Goal: Task Accomplishment & Management: Manage account settings

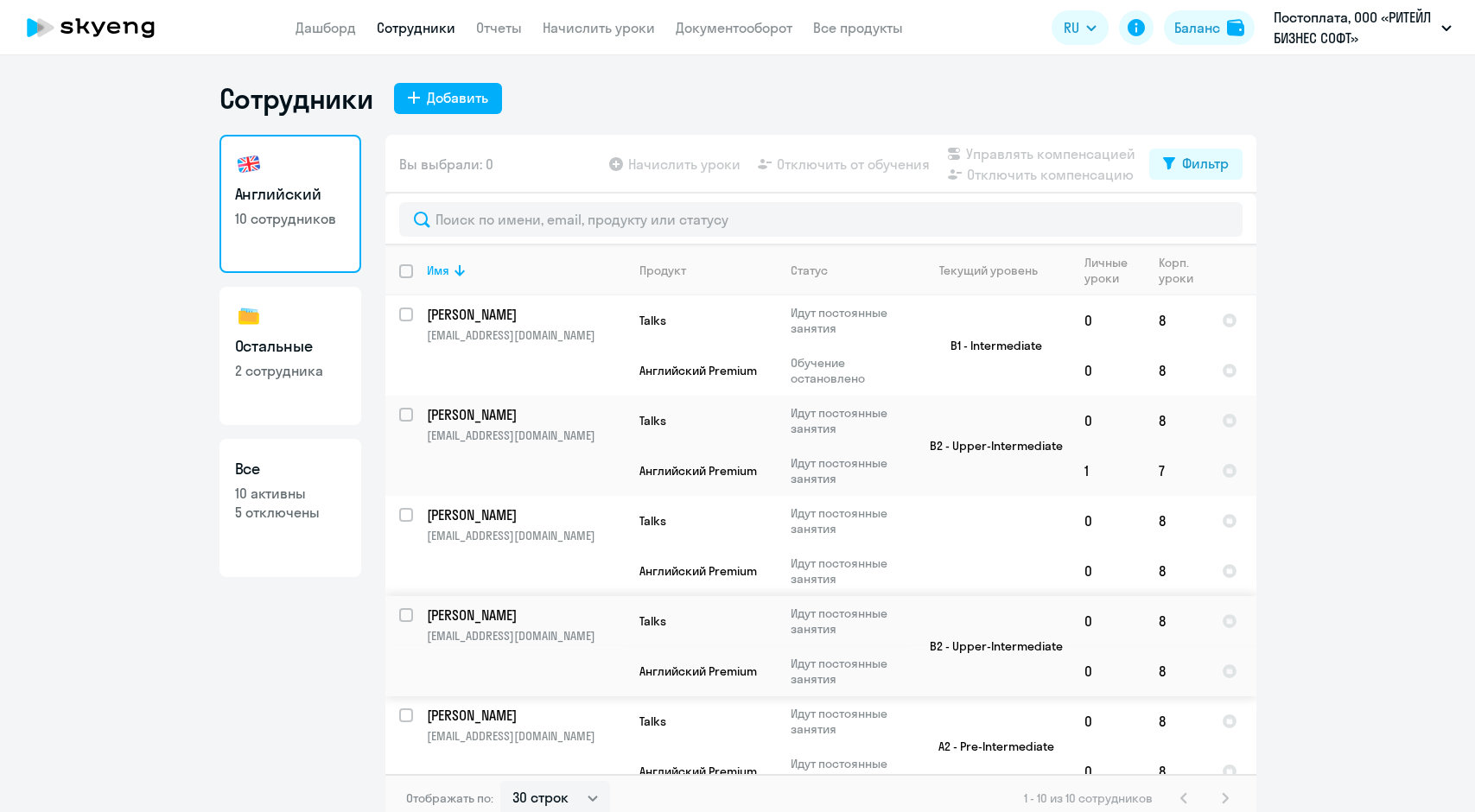
select select "30"
click at [608, 34] on link "Начислить уроки" at bounding box center [599, 28] width 113 height 18
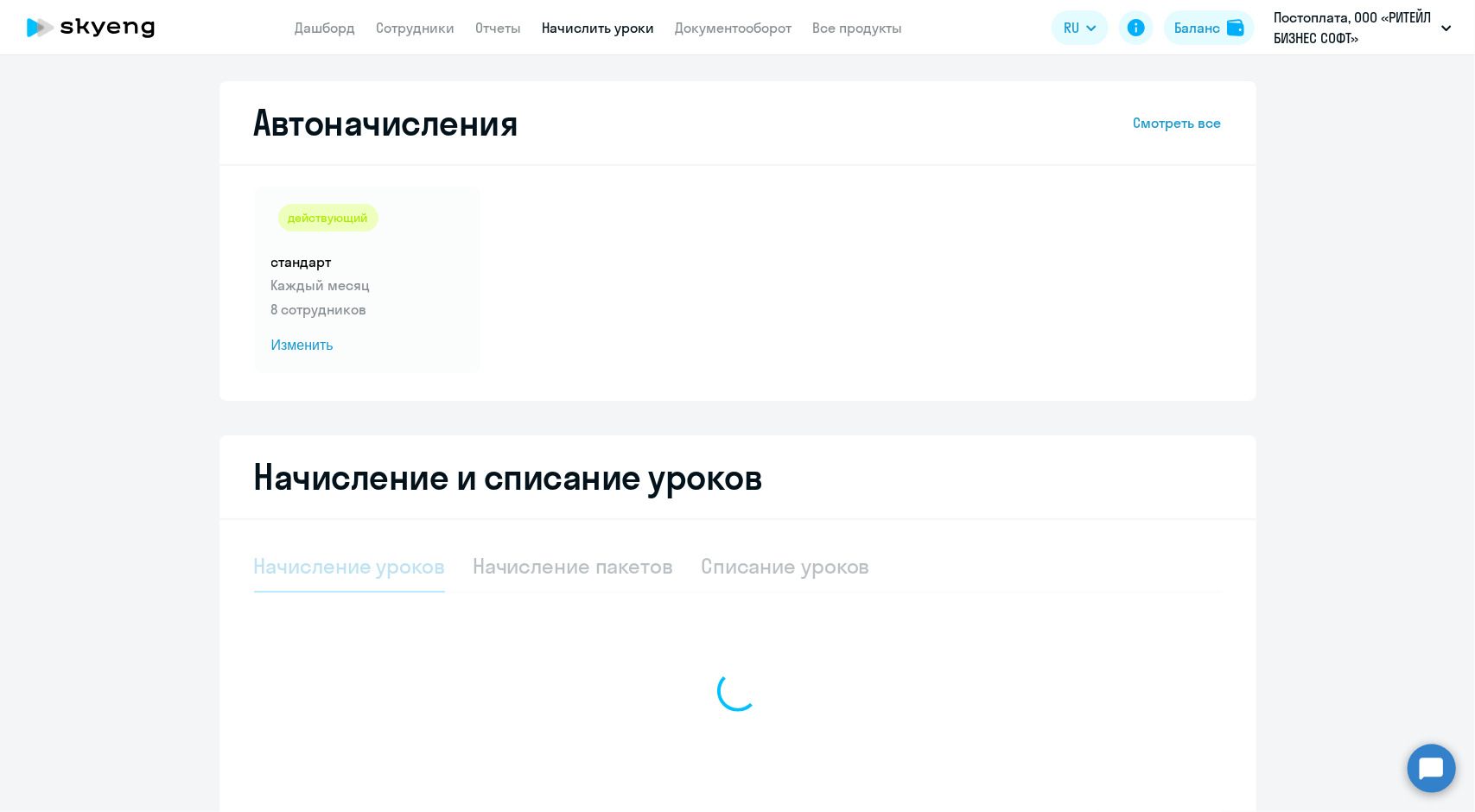
select select "10"
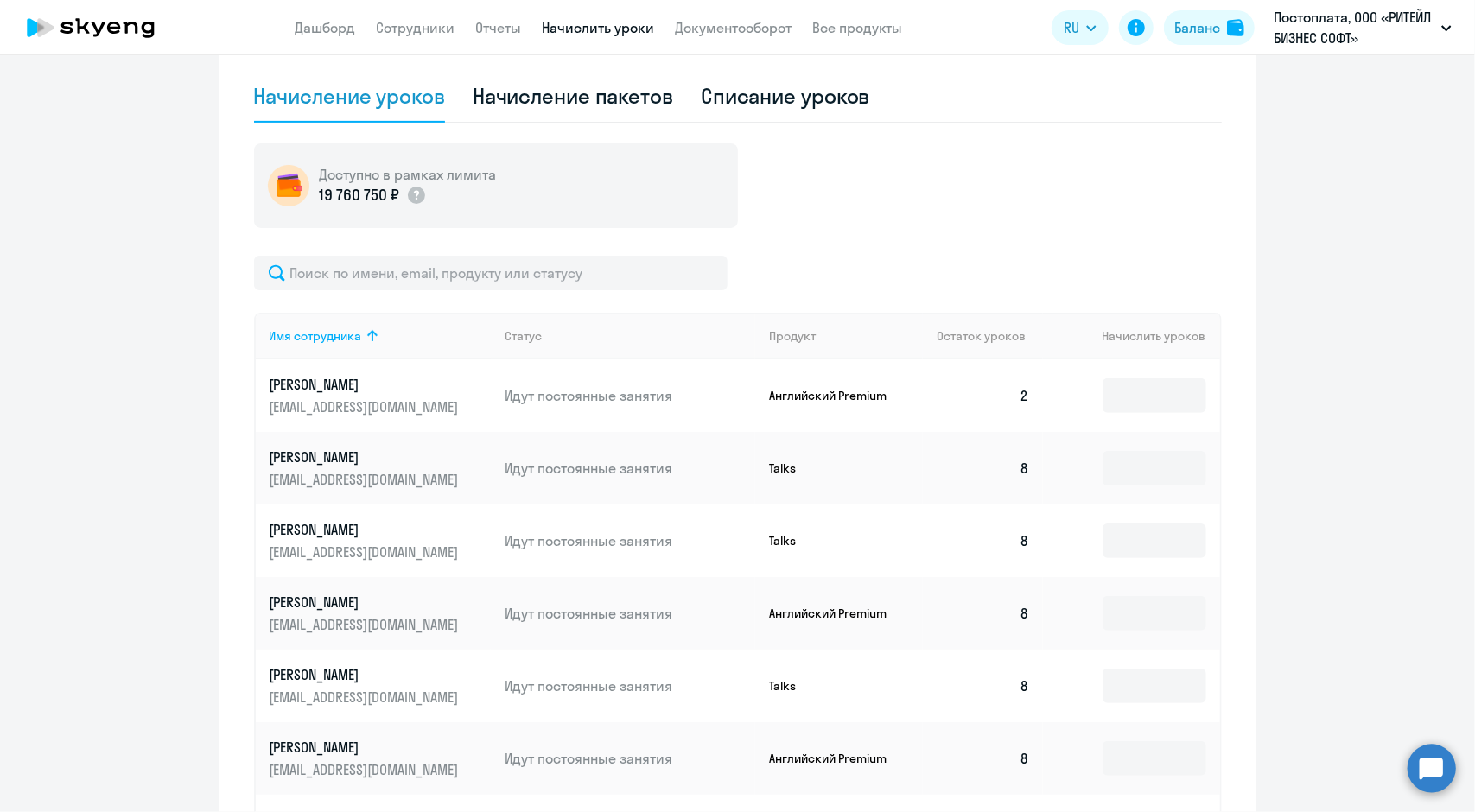
scroll to position [519, 0]
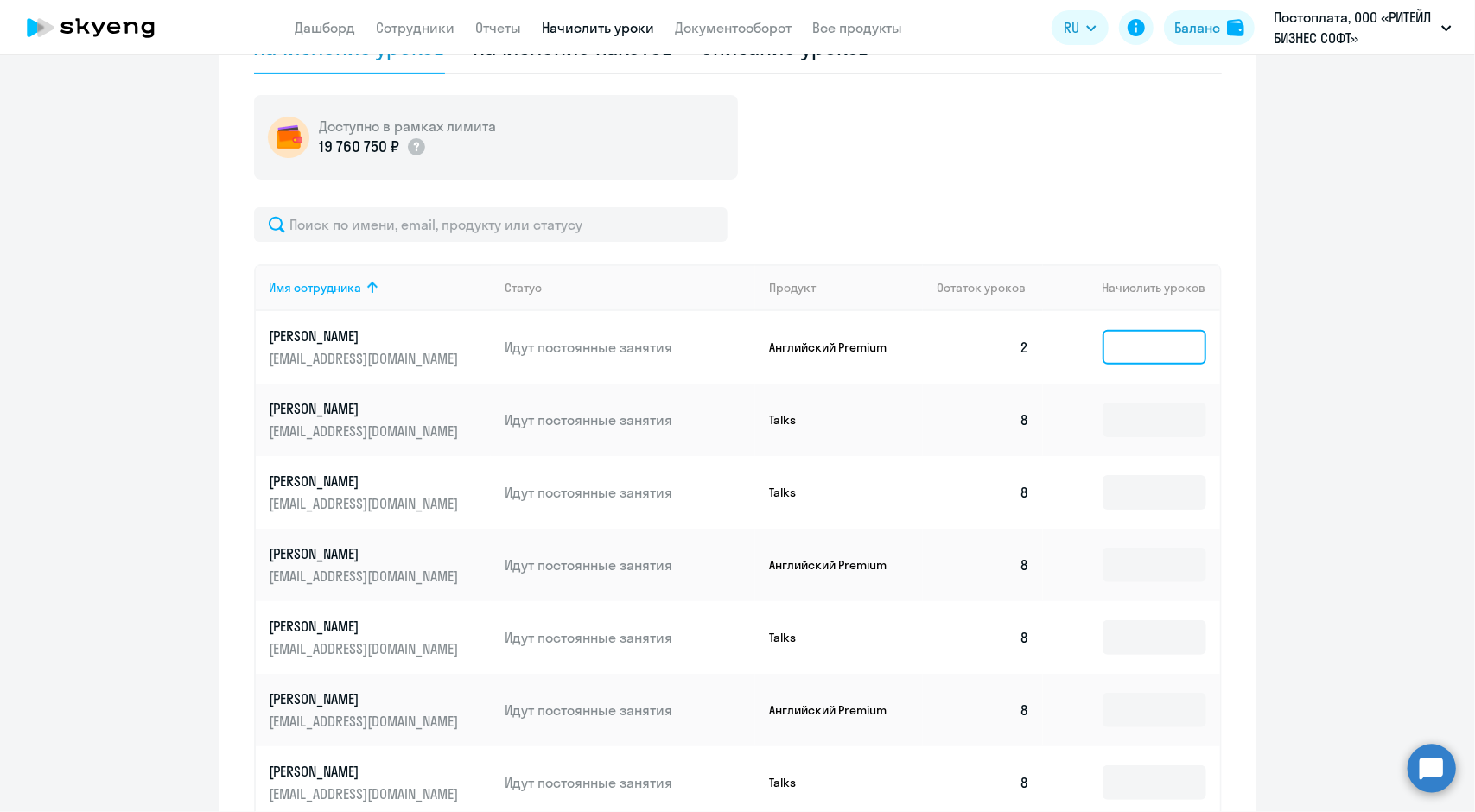
click at [1193, 348] on input at bounding box center [1155, 347] width 103 height 34
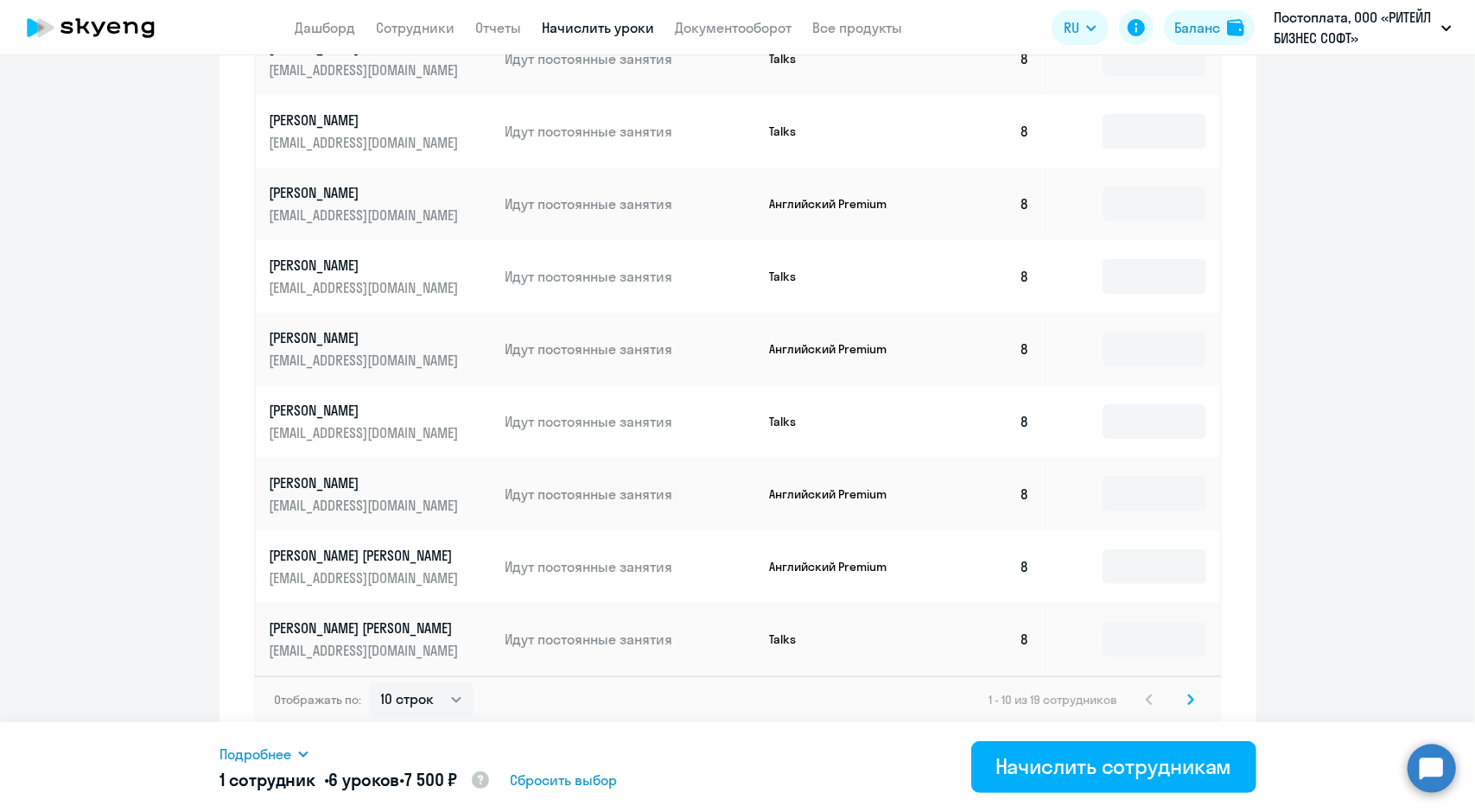
scroll to position [889, 0]
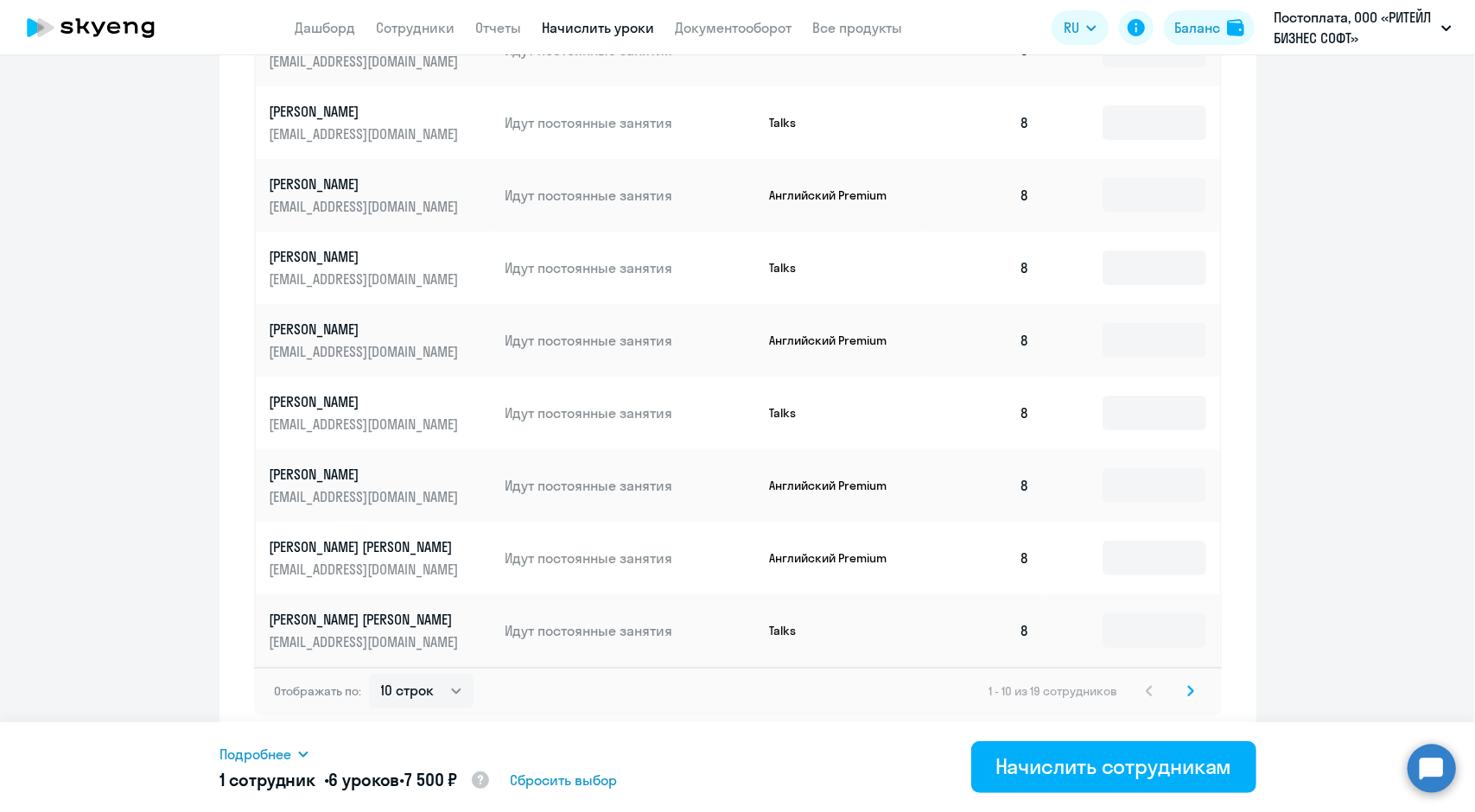
type input "6"
click at [1189, 689] on icon at bounding box center [1192, 691] width 6 height 9
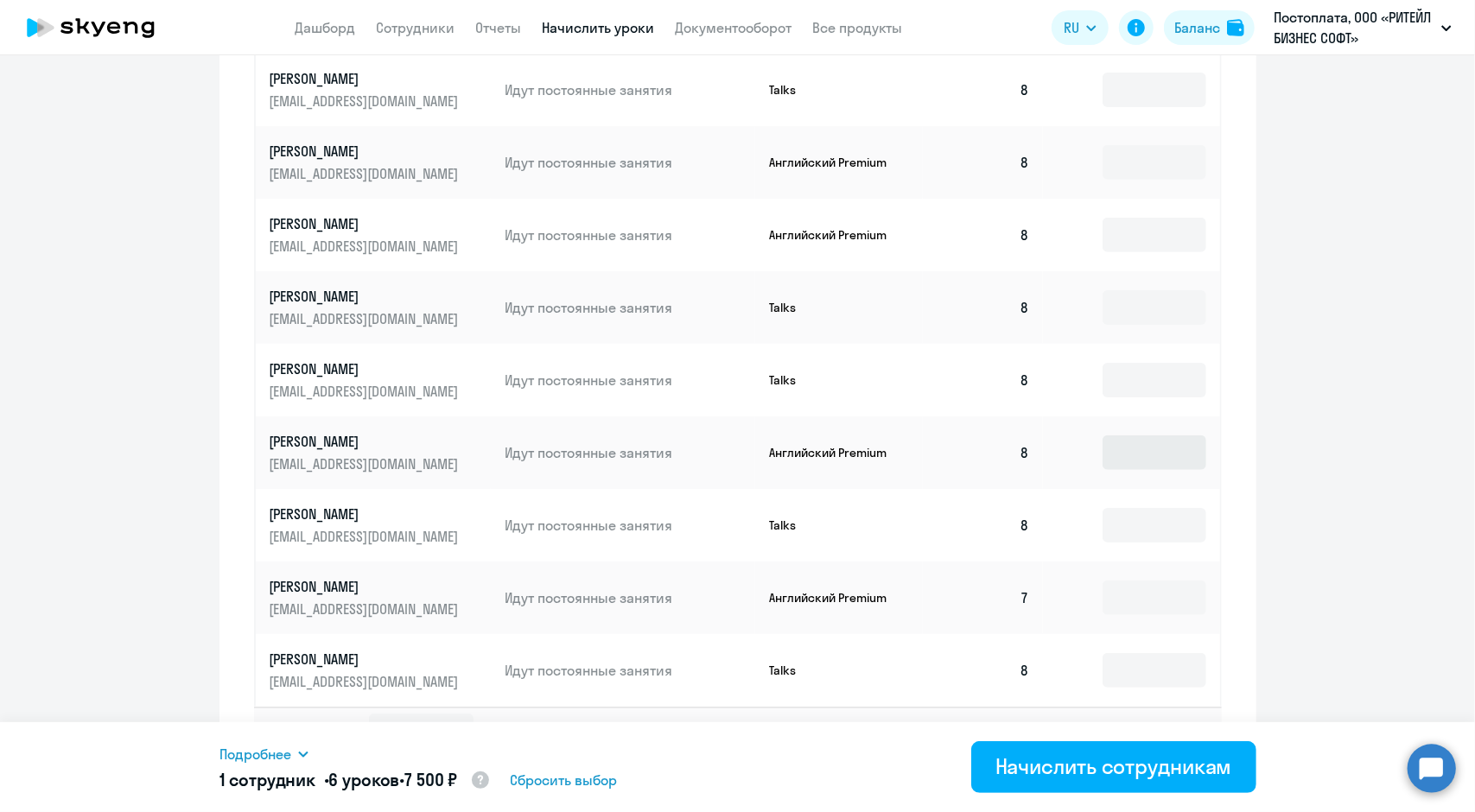
scroll to position [816, 0]
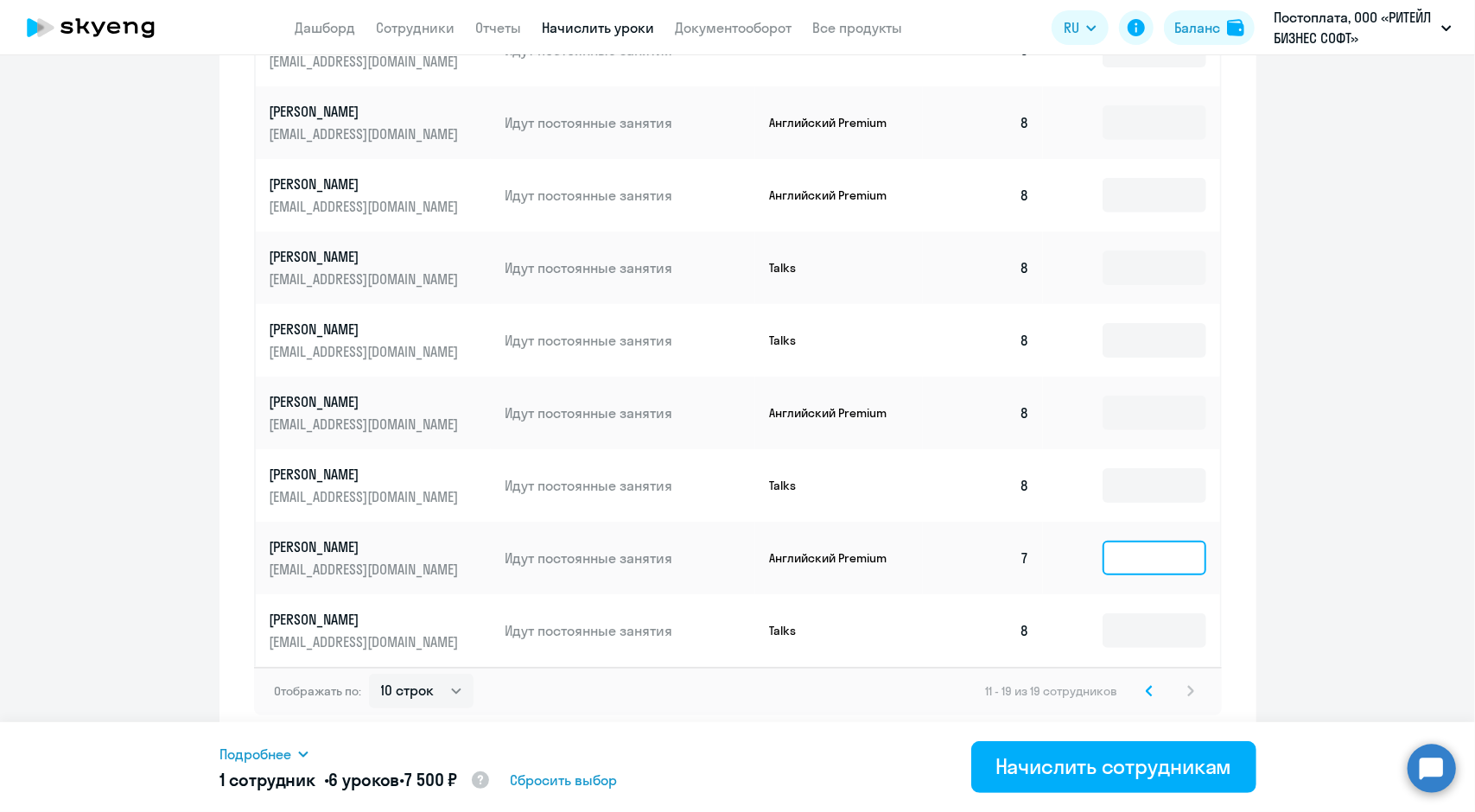
click at [1148, 559] on input at bounding box center [1155, 557] width 103 height 34
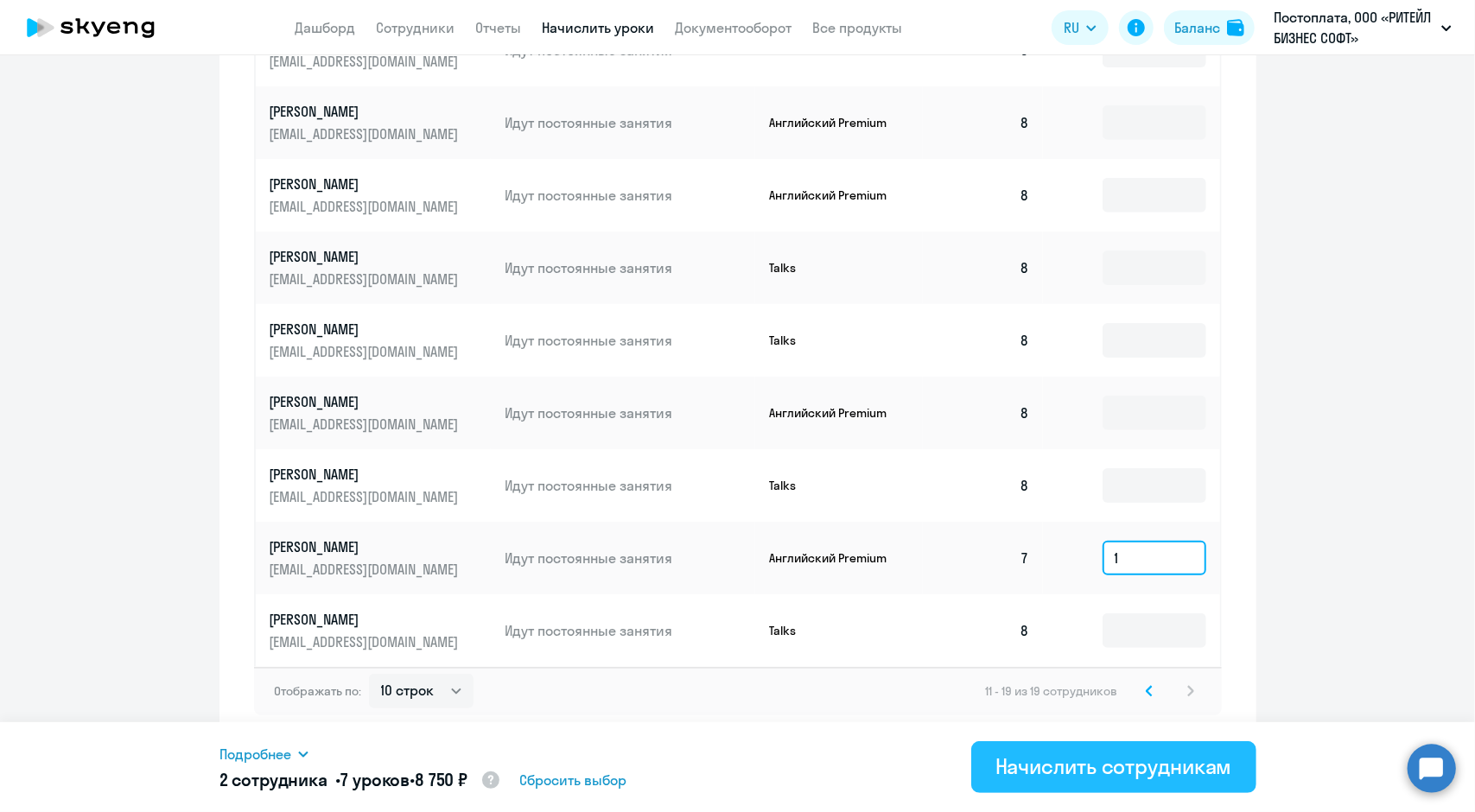
type input "1"
click at [1044, 777] on div "Начислить сотрудникам" at bounding box center [1114, 767] width 237 height 28
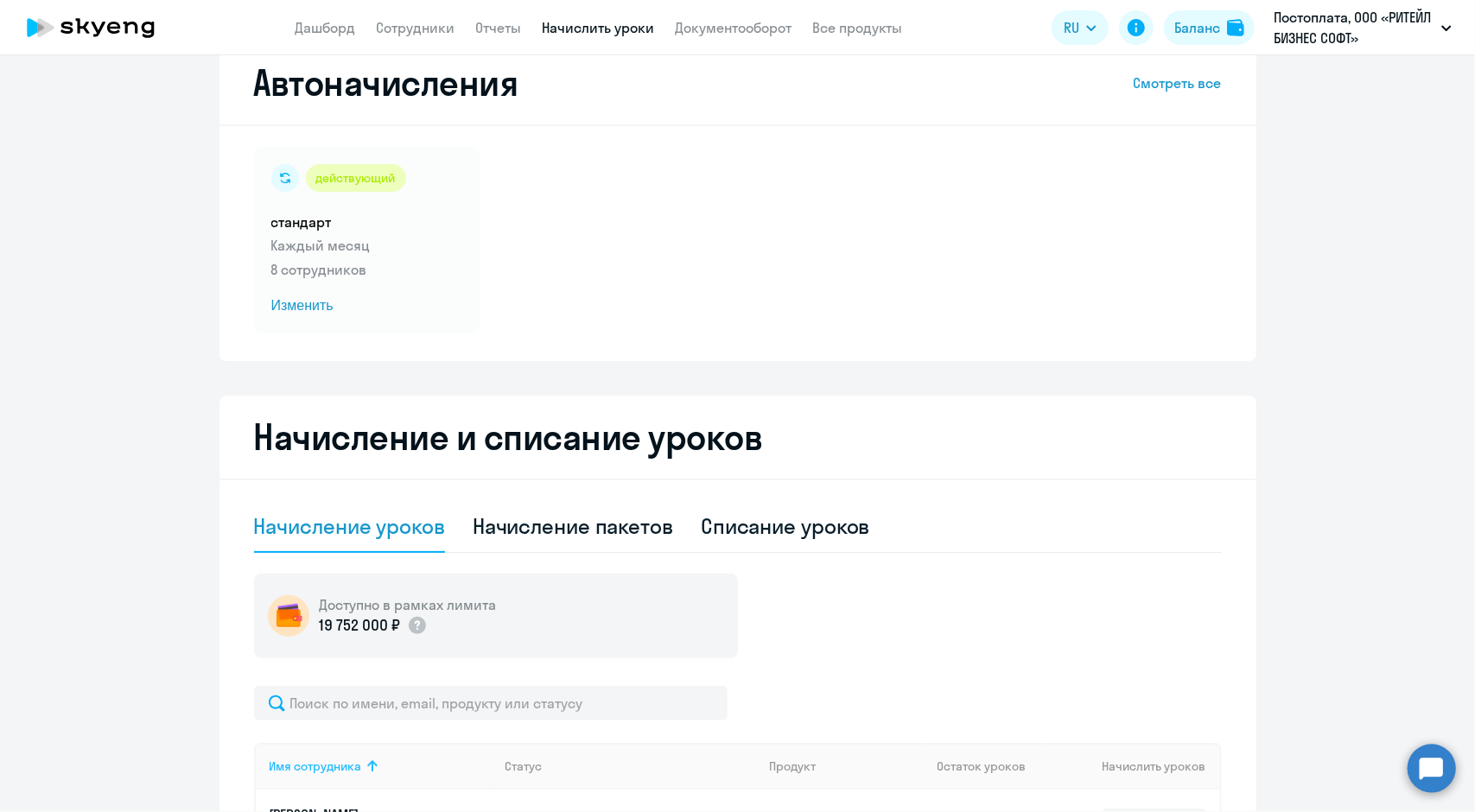
scroll to position [0, 0]
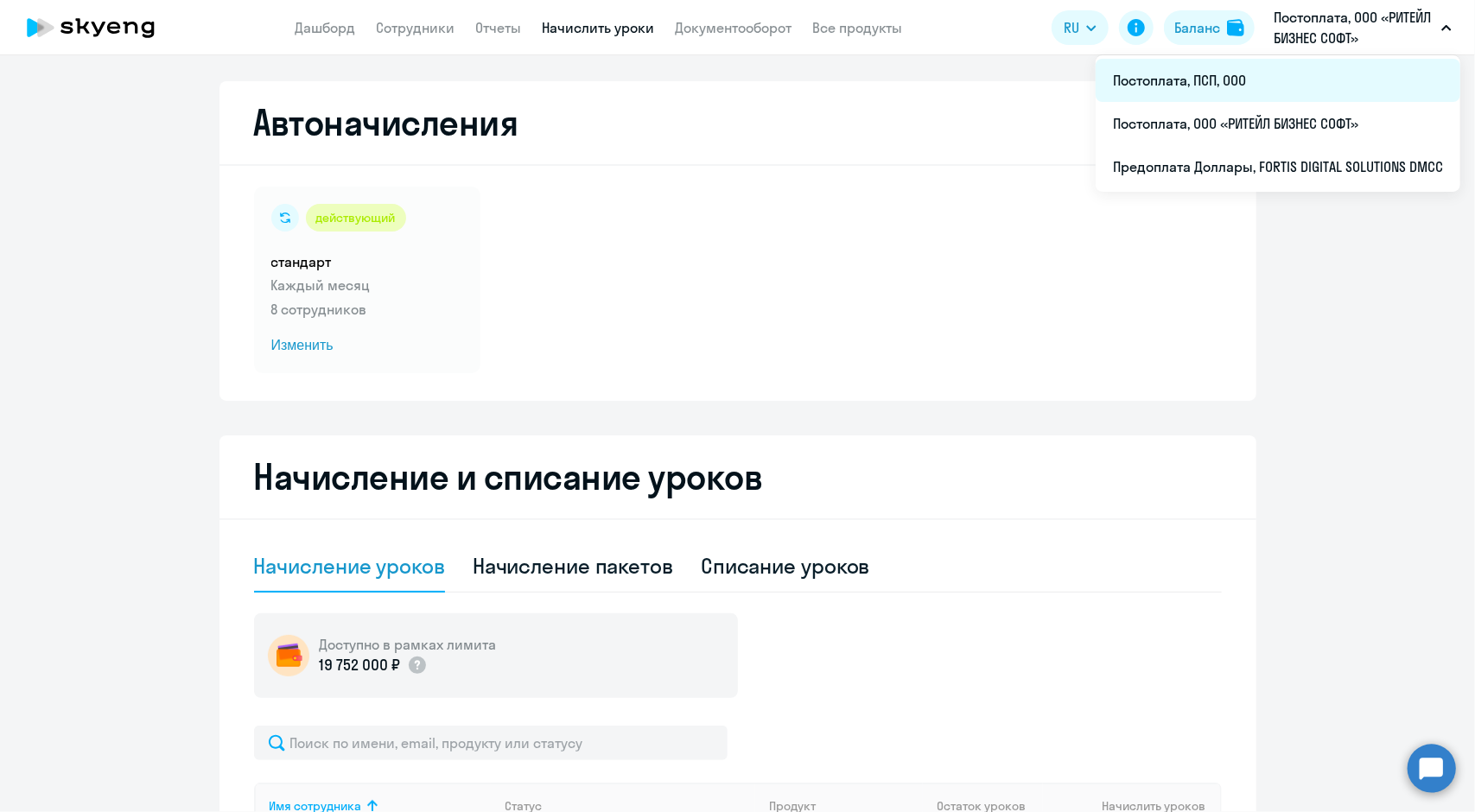
click at [1189, 86] on li "Постоплата, ПСП, ООО" at bounding box center [1277, 80] width 365 height 43
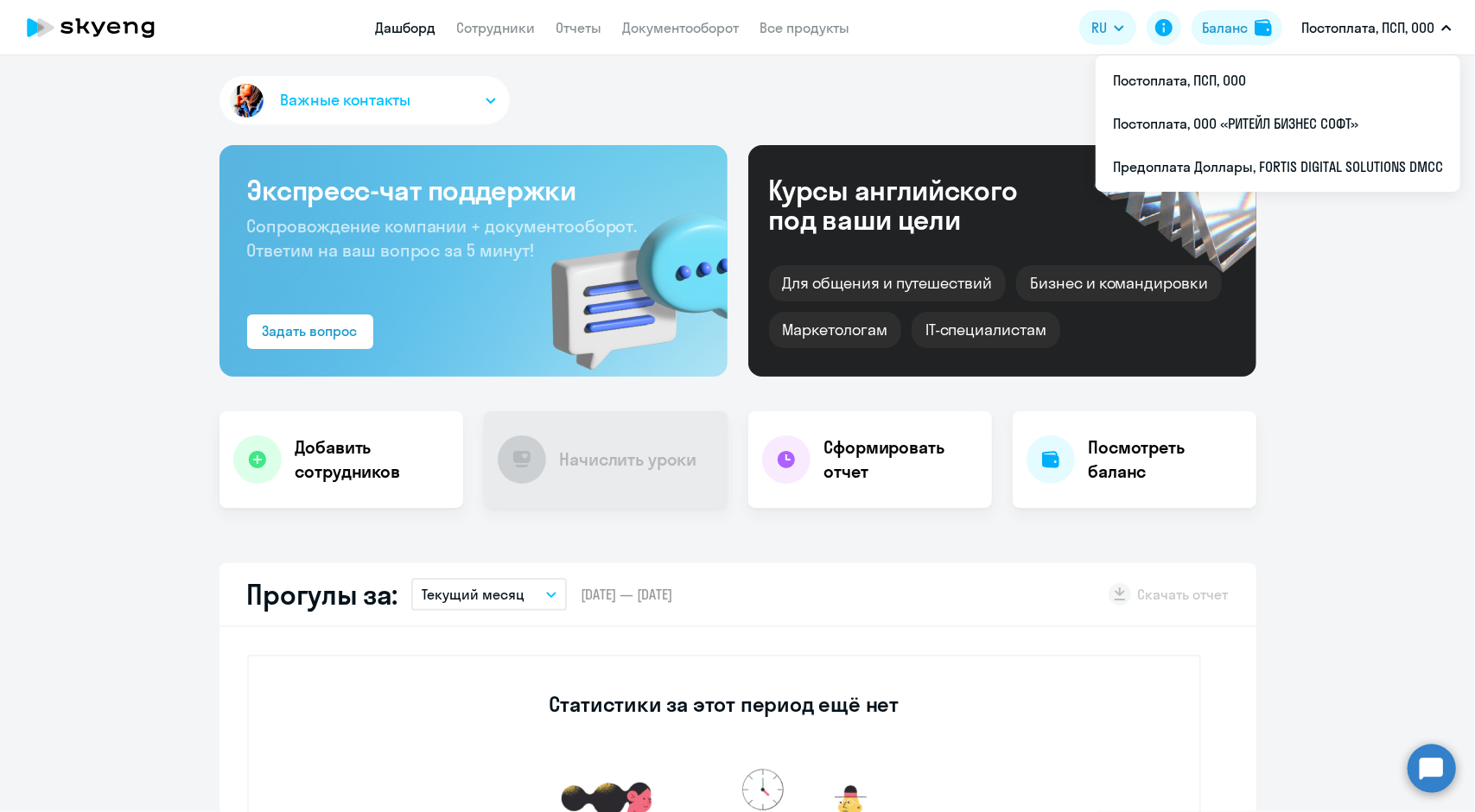
select select "30"
click at [483, 25] on link "Сотрудники" at bounding box center [496, 28] width 78 height 18
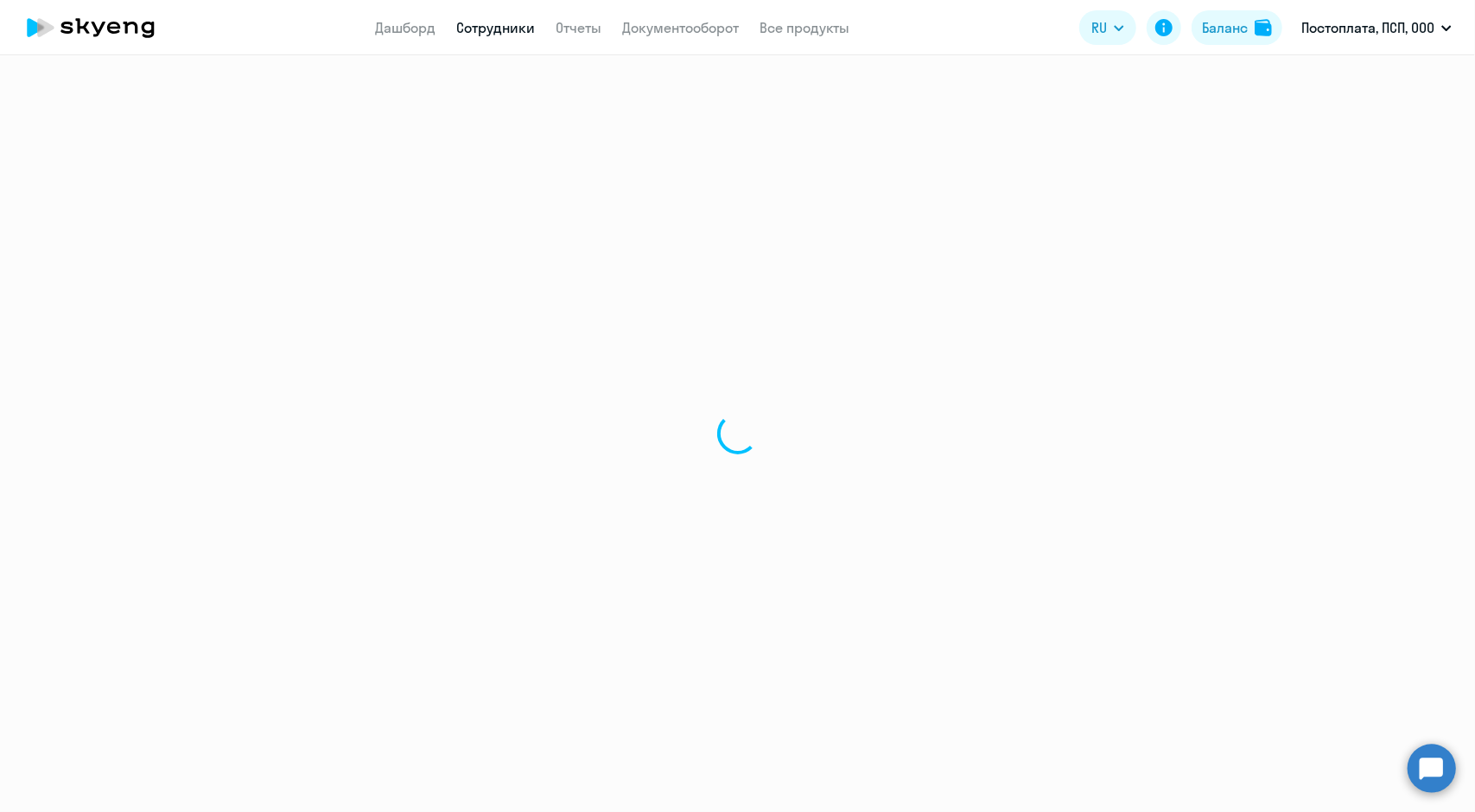
select select "30"
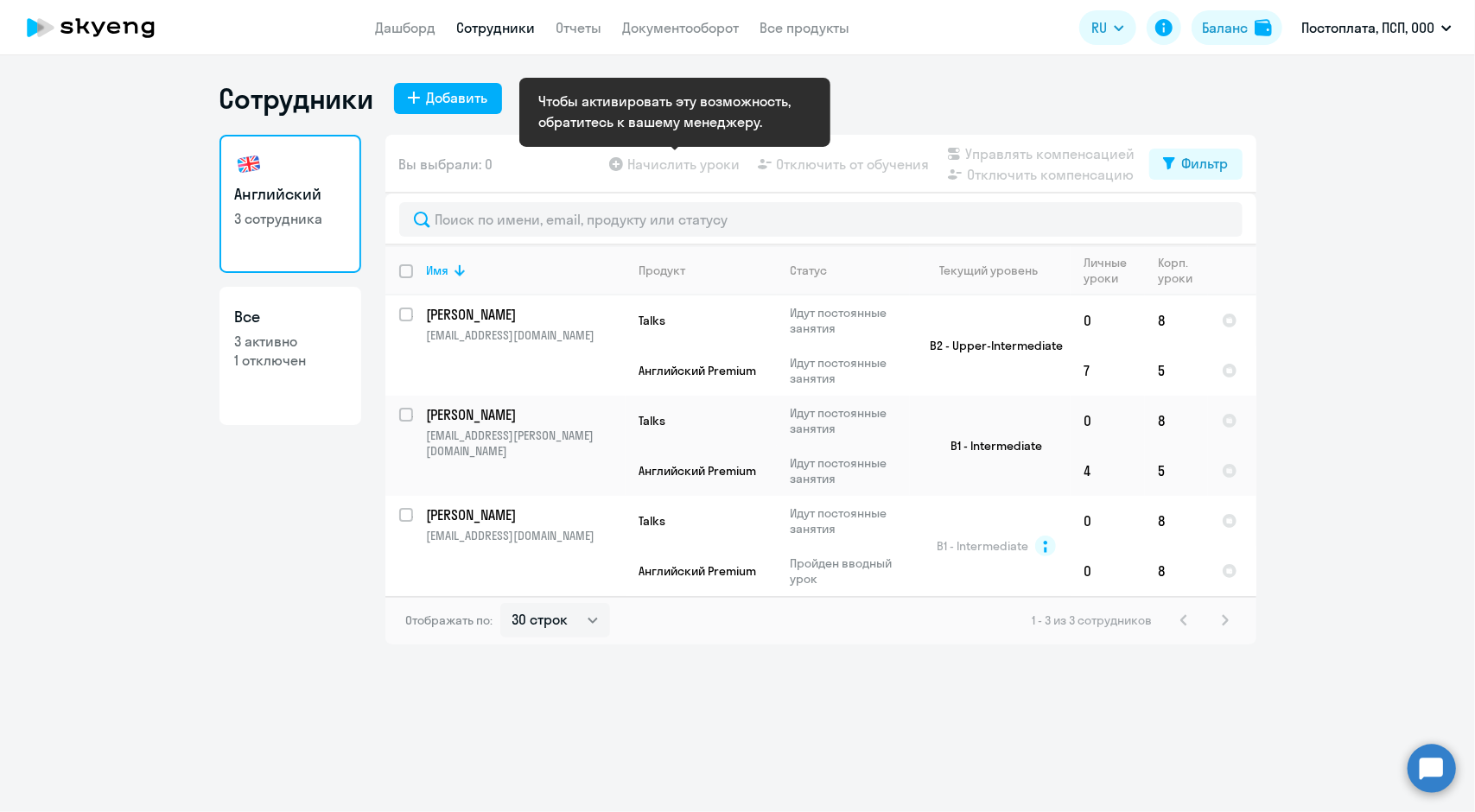
click at [666, 162] on app-table-action-button "Начислить уроки" at bounding box center [673, 164] width 135 height 20
